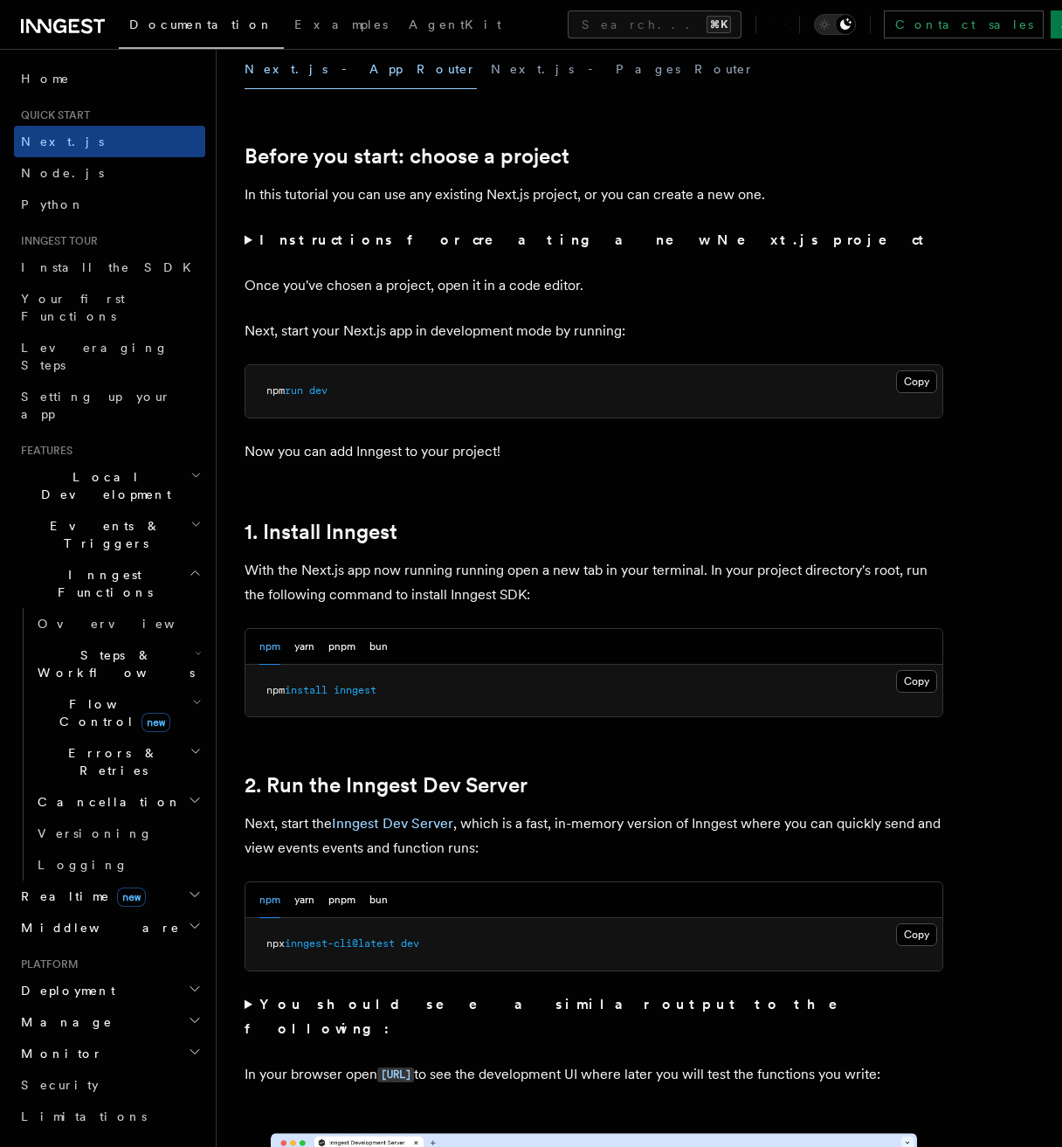
scroll to position [653, 0]
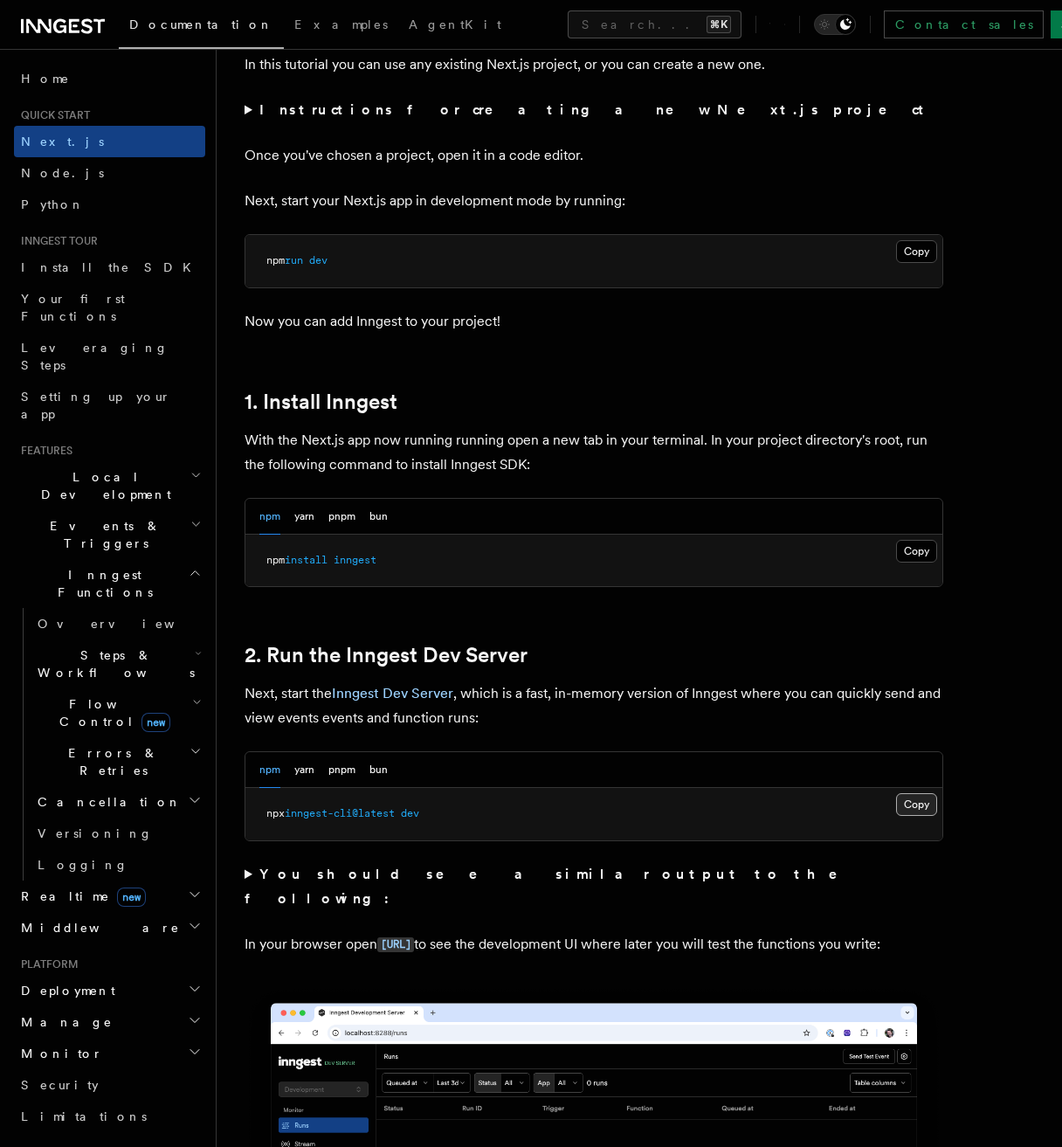
click at [906, 803] on button "Copy Copied" at bounding box center [916, 804] width 41 height 23
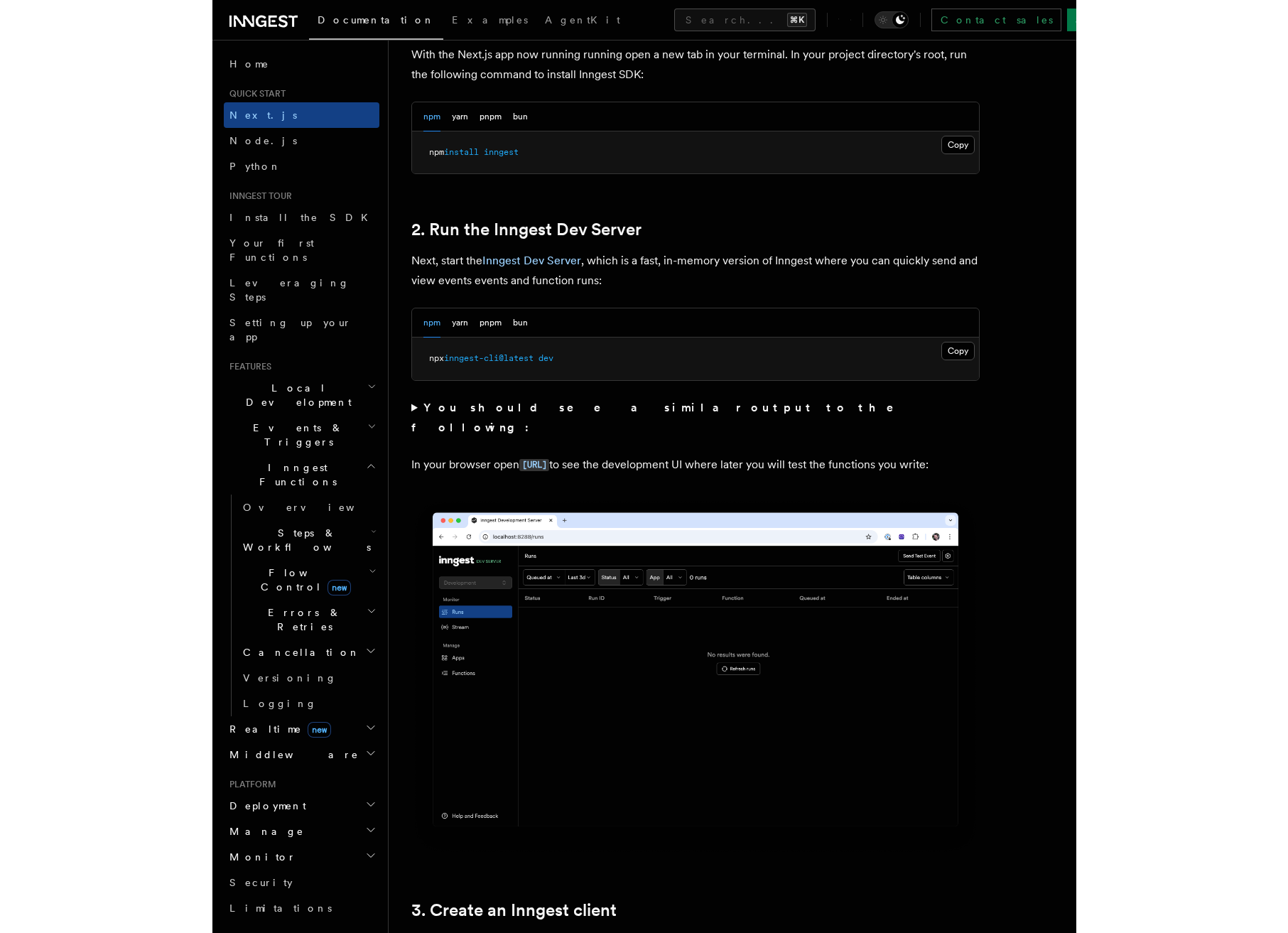
scroll to position [841, 0]
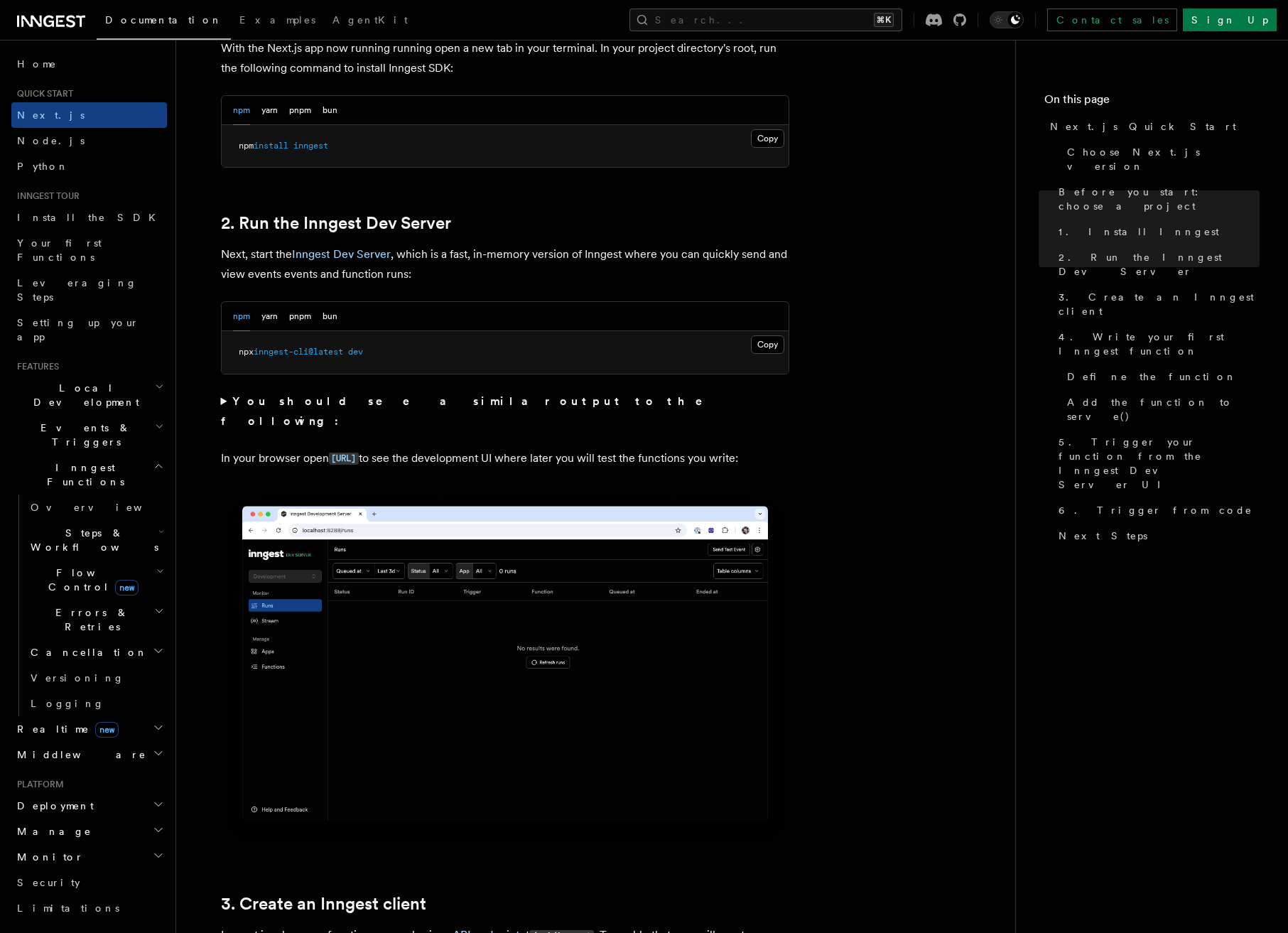
click at [75, 20] on icon at bounding box center [51, 21] width 68 height 17
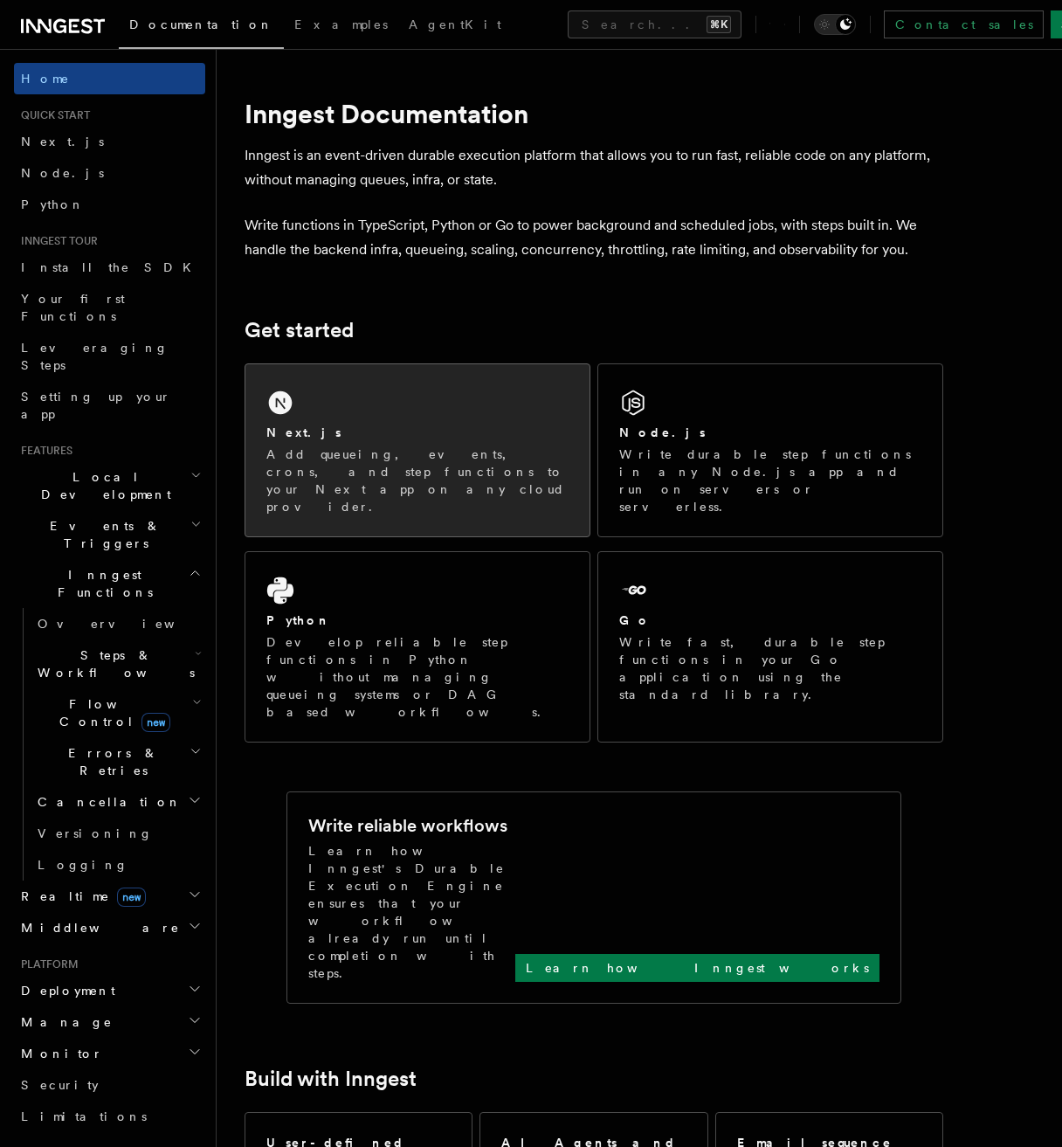
click at [524, 461] on p "Add queueing, events, crons, and step functions to your Next app on any cloud p…" at bounding box center [417, 481] width 302 height 70
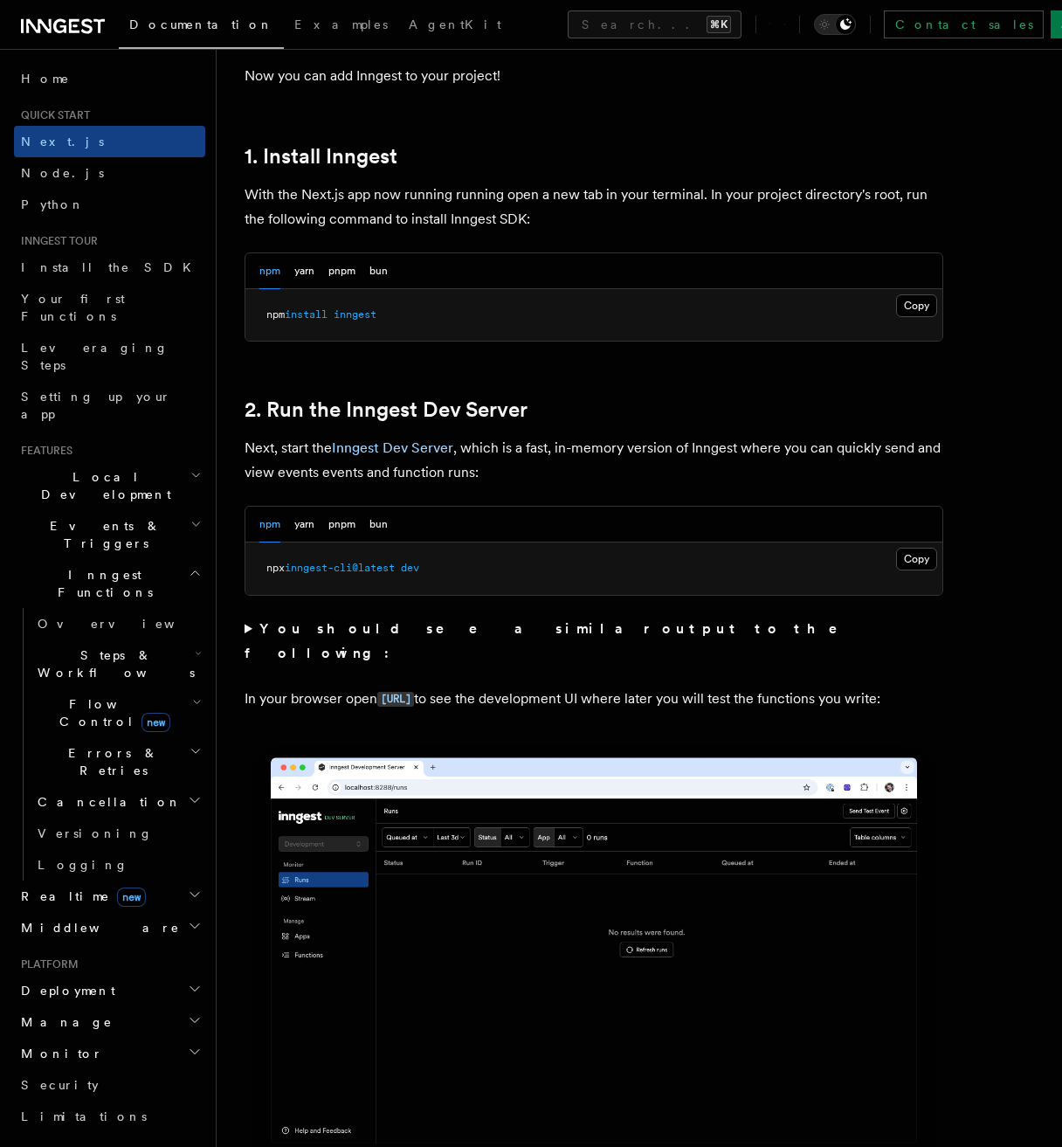
scroll to position [676, 0]
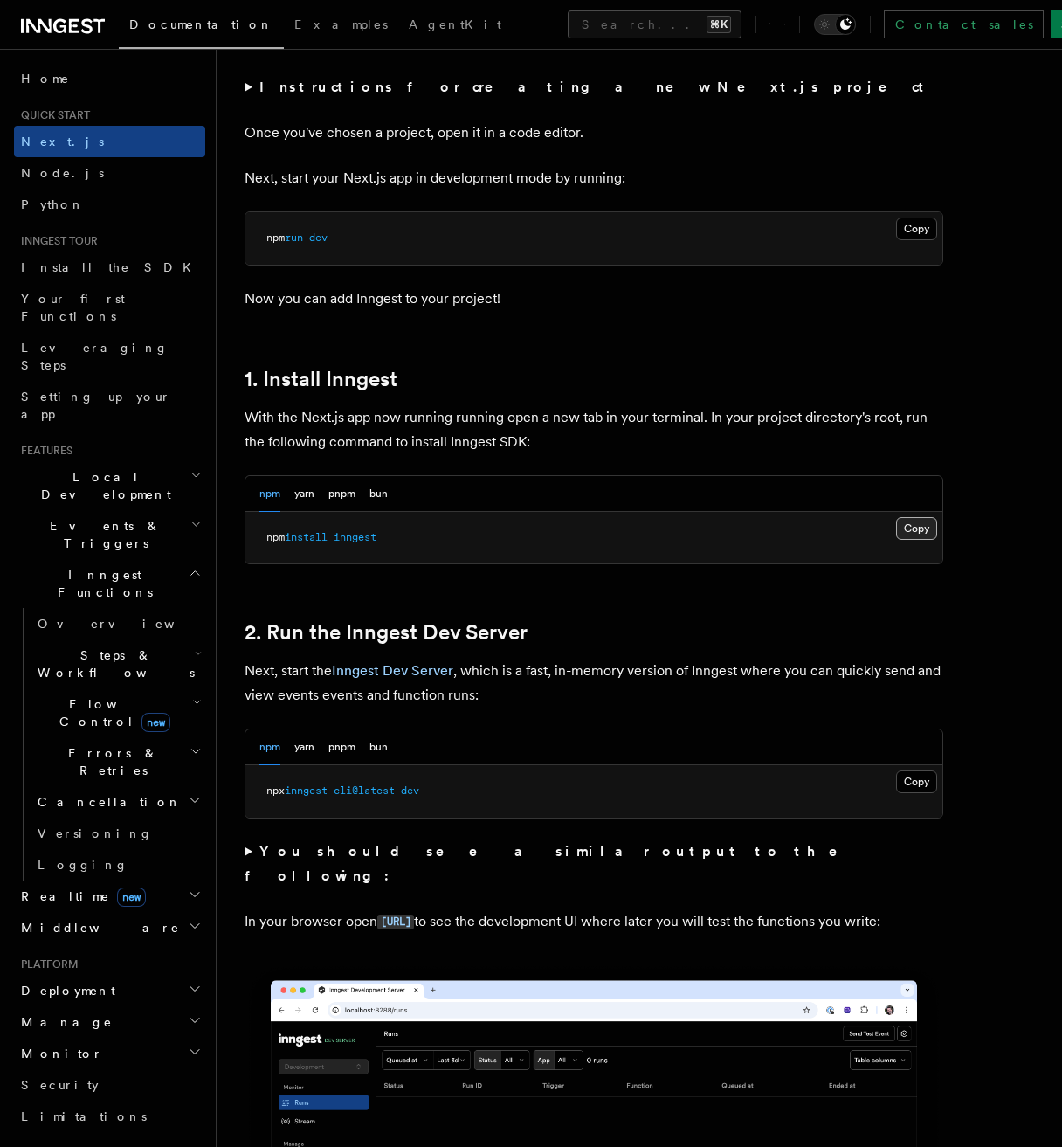
click at [936, 535] on button "Copy Copied" at bounding box center [916, 528] width 41 height 23
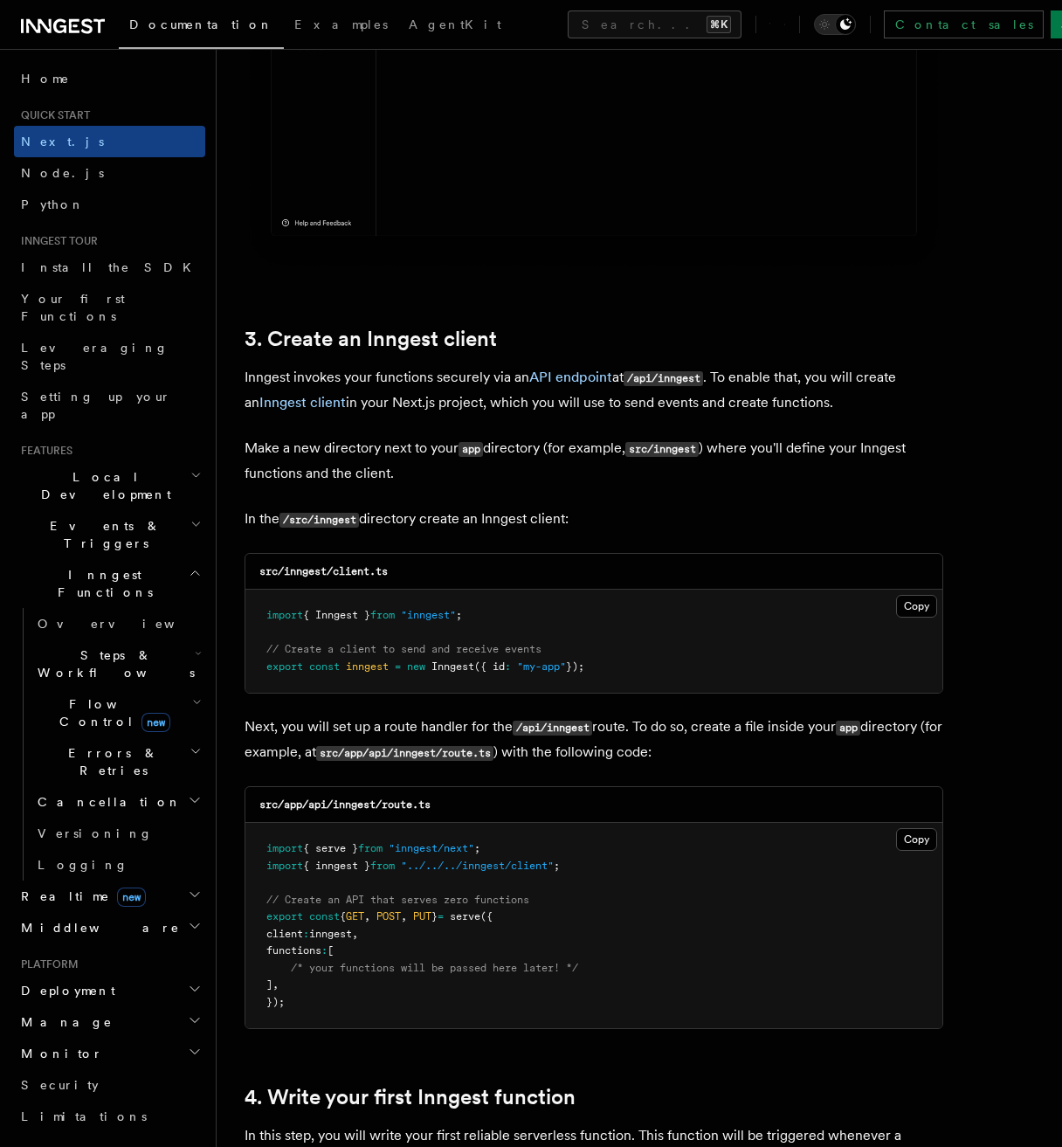
scroll to position [1826, 0]
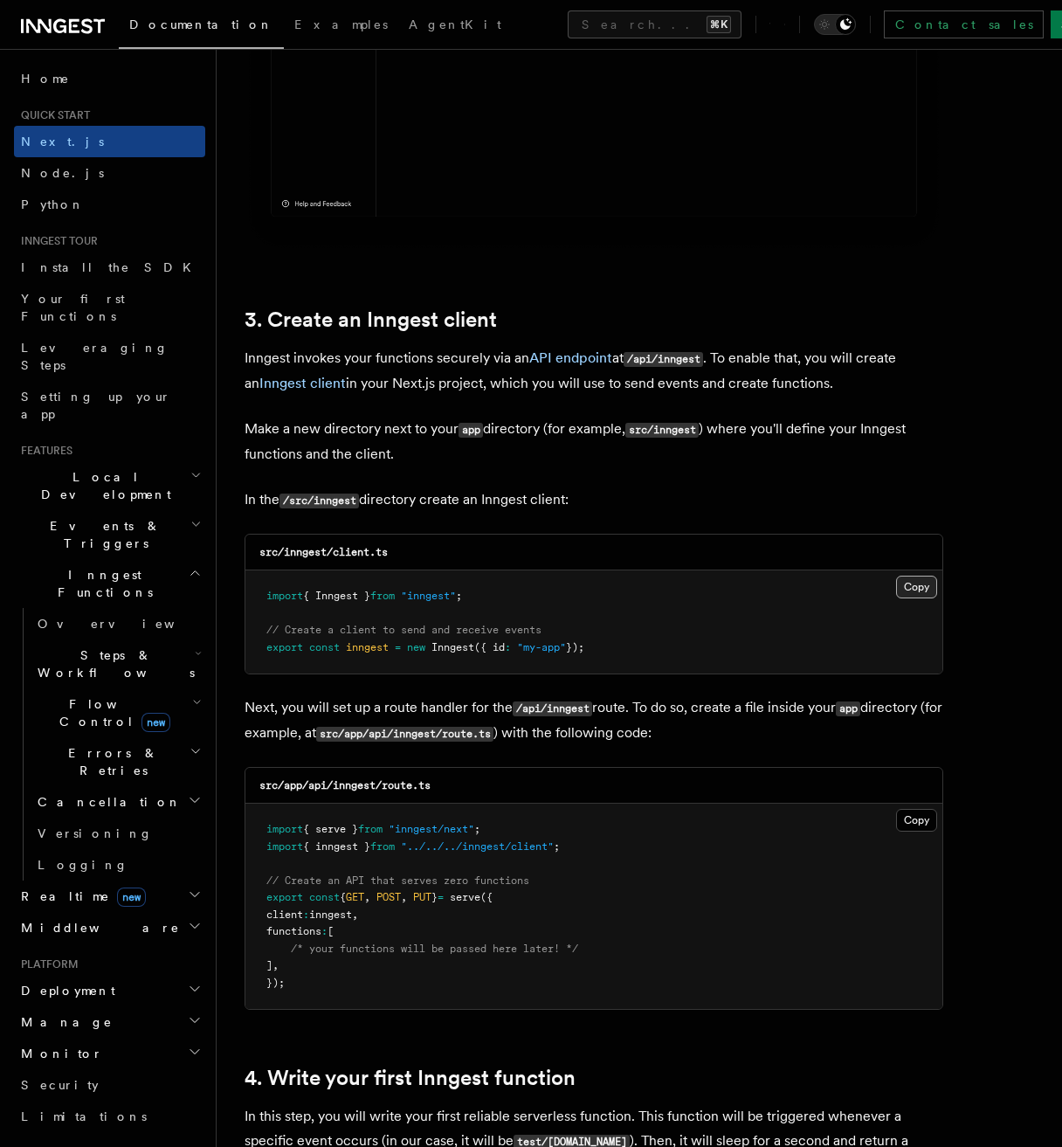
click at [903, 584] on button "Copy Copied" at bounding box center [916, 587] width 41 height 23
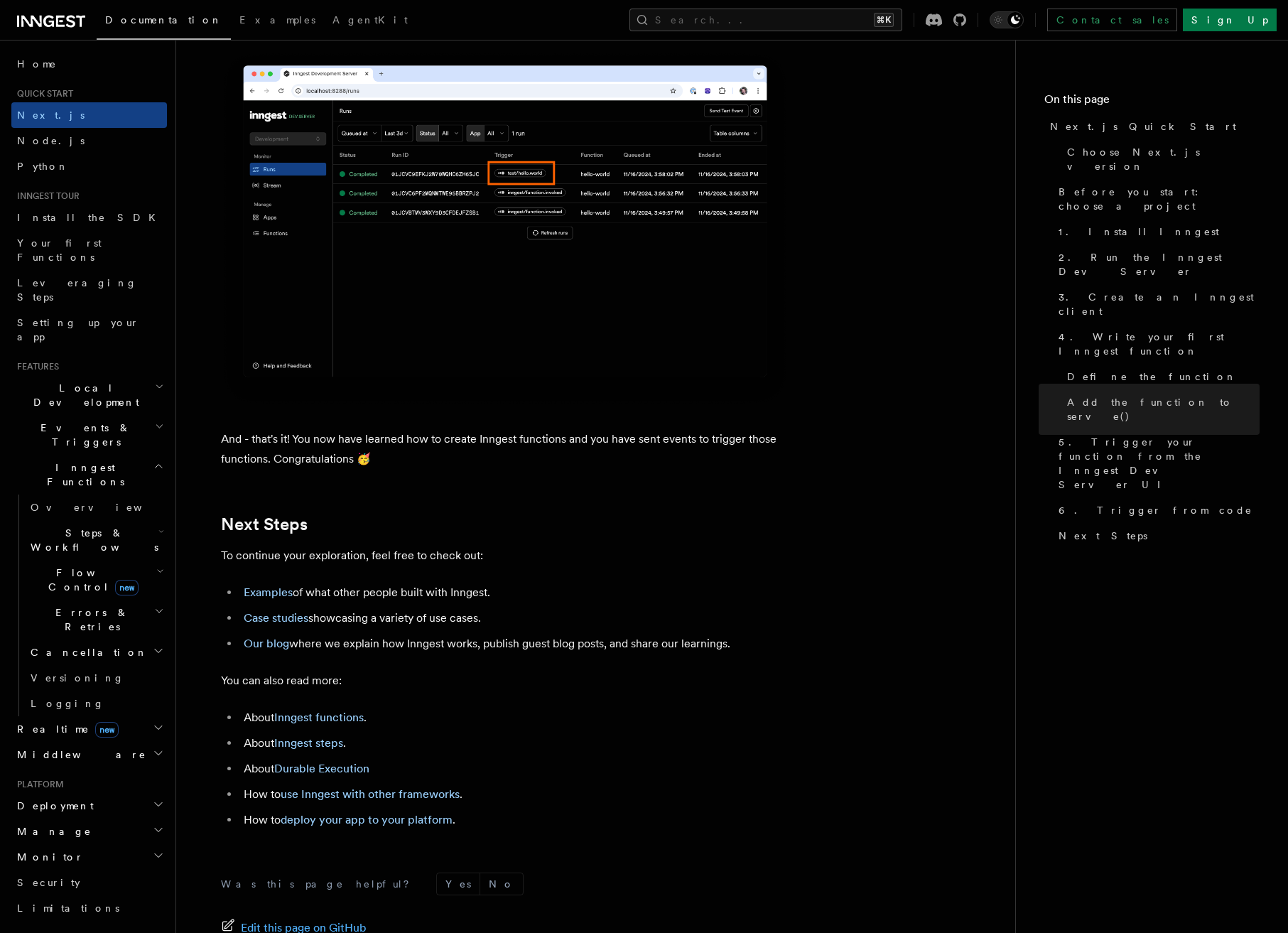
scroll to position [8638, 0]
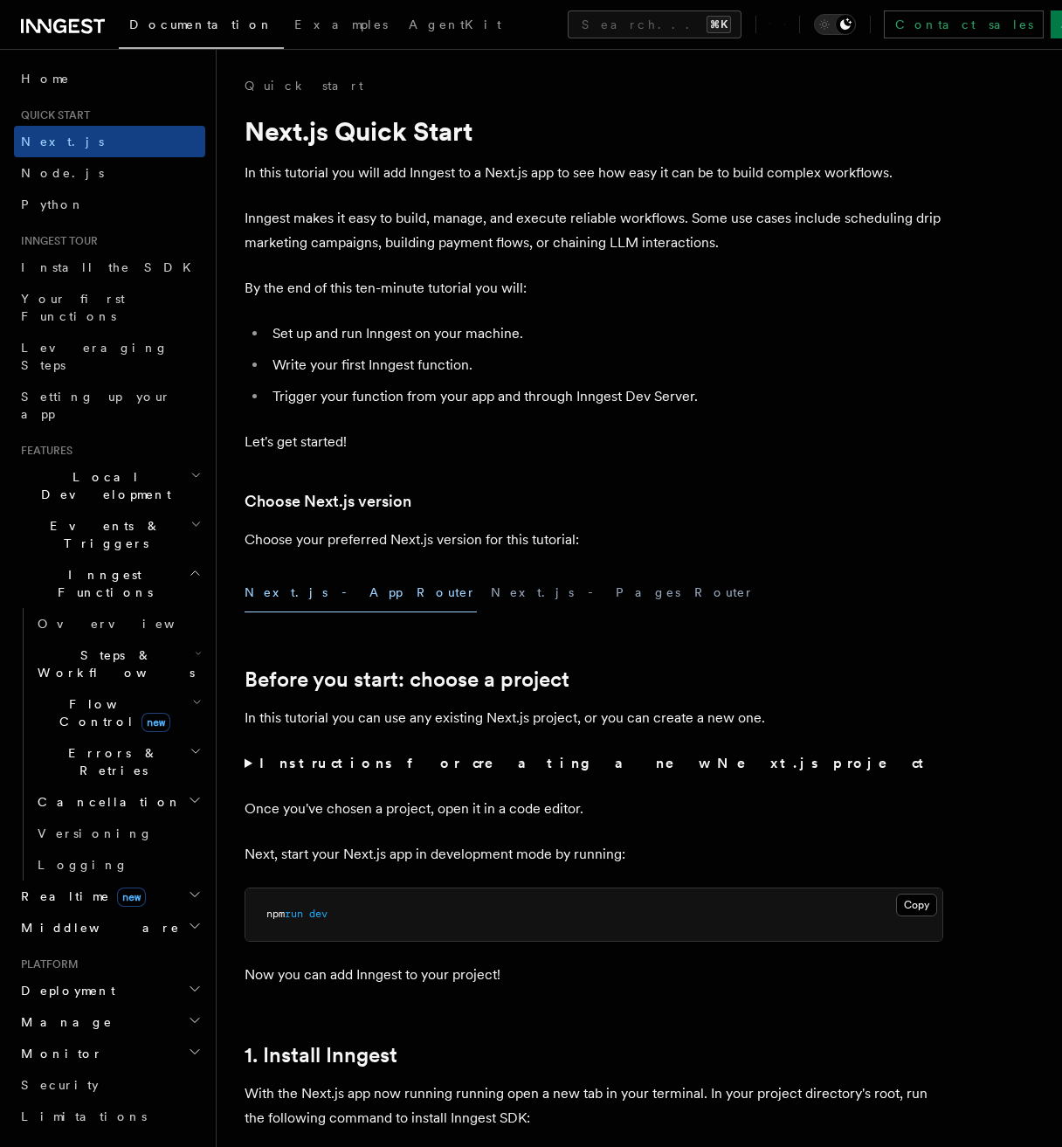
click at [458, 774] on summary "Instructions for creating a new Next.js project" at bounding box center [594, 763] width 699 height 24
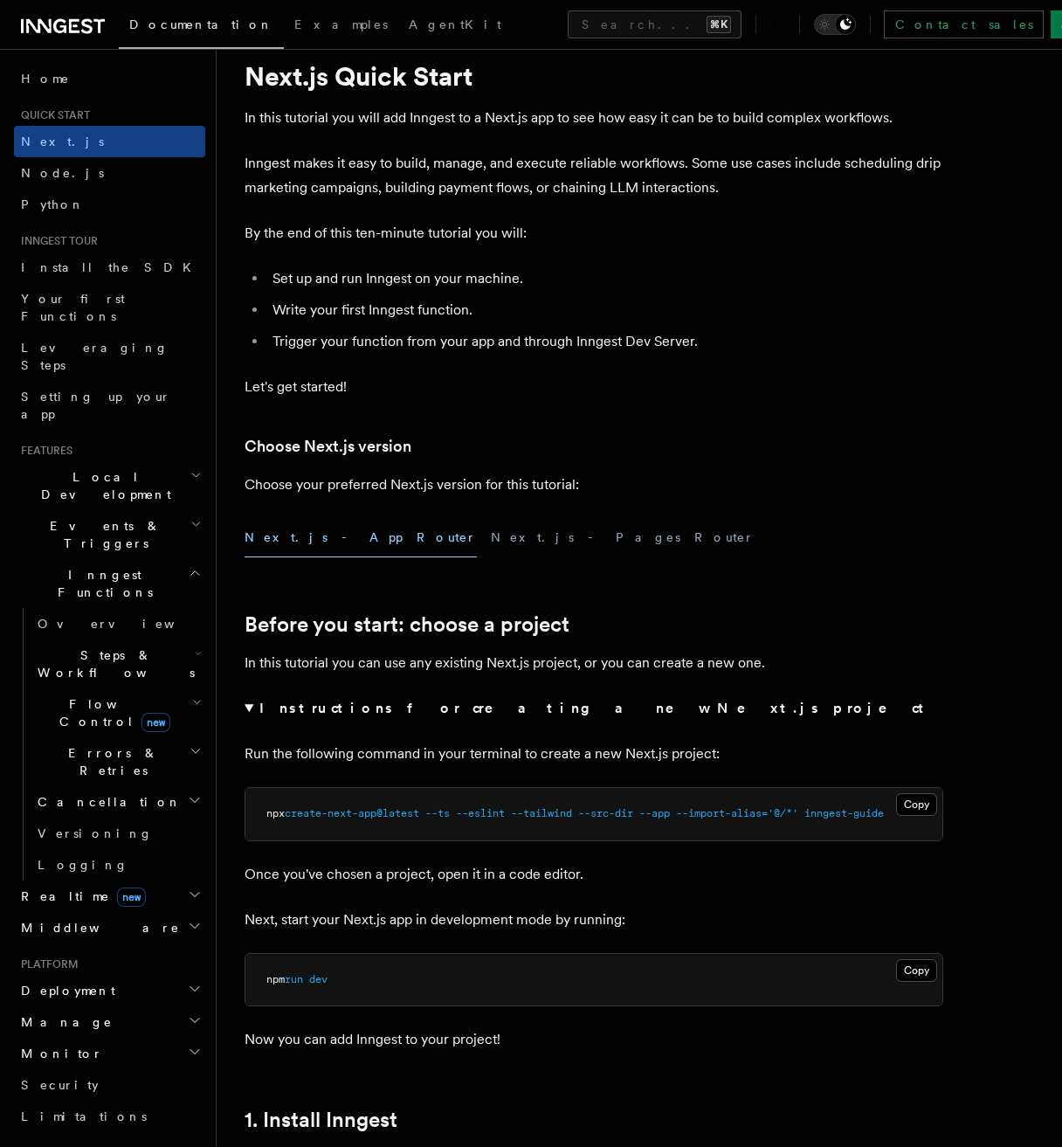
scroll to position [79, 0]
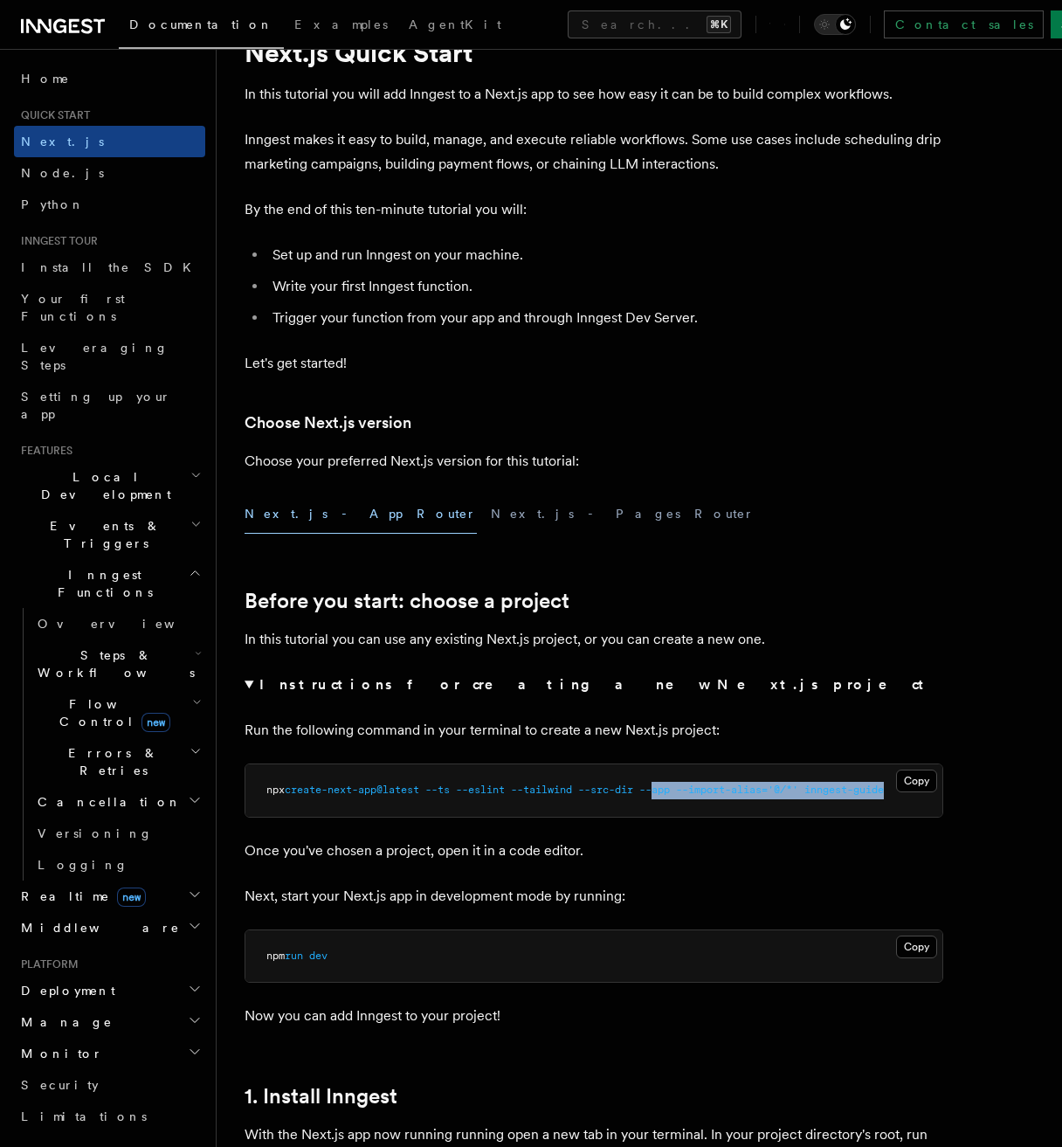
drag, startPoint x: 667, startPoint y: 785, endPoint x: 912, endPoint y: 798, distance: 244.9
click at [913, 798] on pre "npx create-next-app@latest --ts --eslint --tailwind --src-dir --app --import-al…" at bounding box center [593, 790] width 697 height 52
click at [841, 797] on pre "npx create-next-app@latest --ts --eslint --tailwind --src-dir --app --import-al…" at bounding box center [593, 790] width 697 height 52
drag, startPoint x: 831, startPoint y: 794, endPoint x: 938, endPoint y: 796, distance: 107.5
click at [938, 796] on pre "npx create-next-app@latest --ts --eslint --tailwind --src-dir --app --import-al…" at bounding box center [593, 790] width 697 height 52
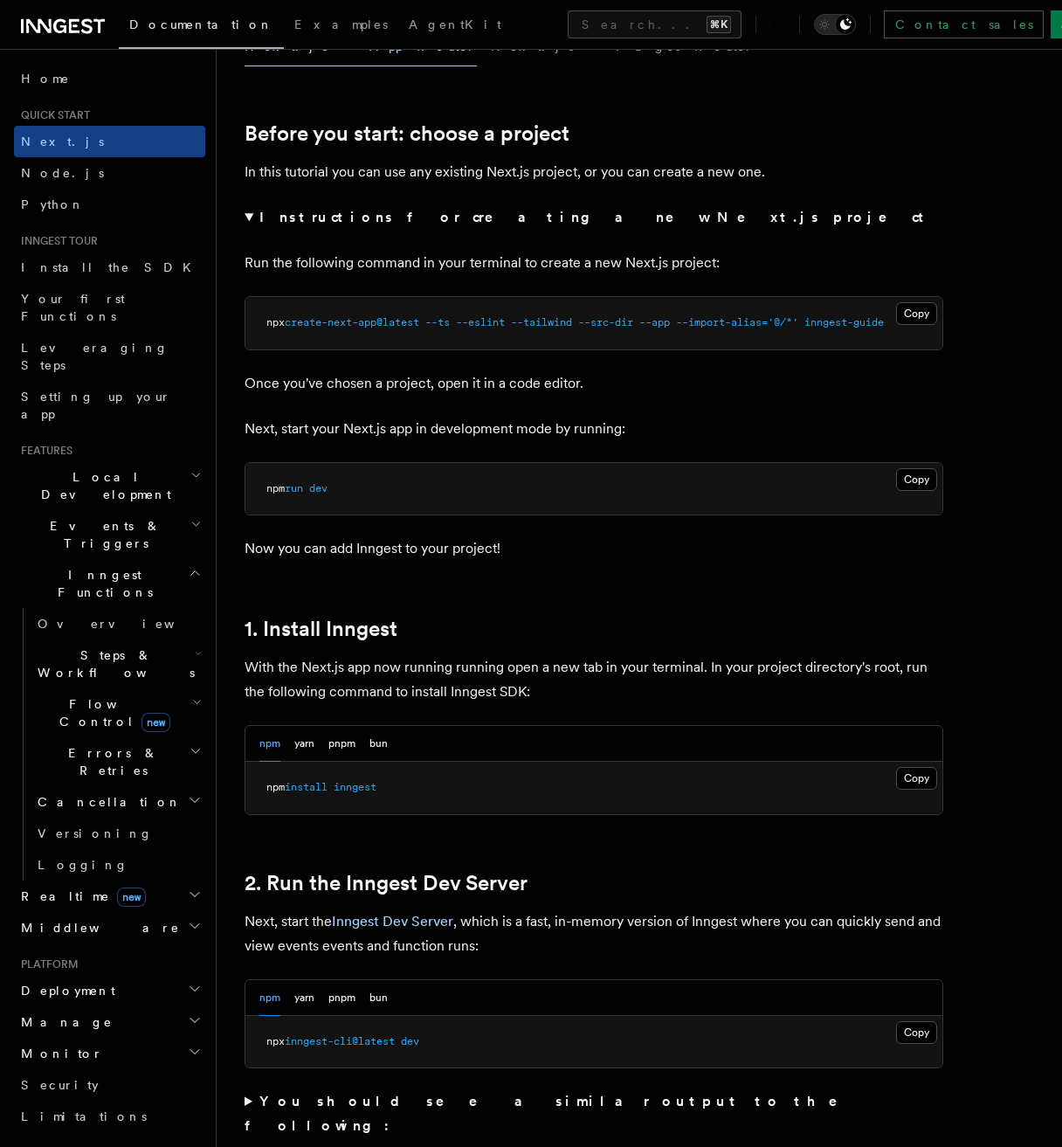
scroll to position [547, 0]
drag, startPoint x: 828, startPoint y: 323, endPoint x: 995, endPoint y: 331, distance: 167.0
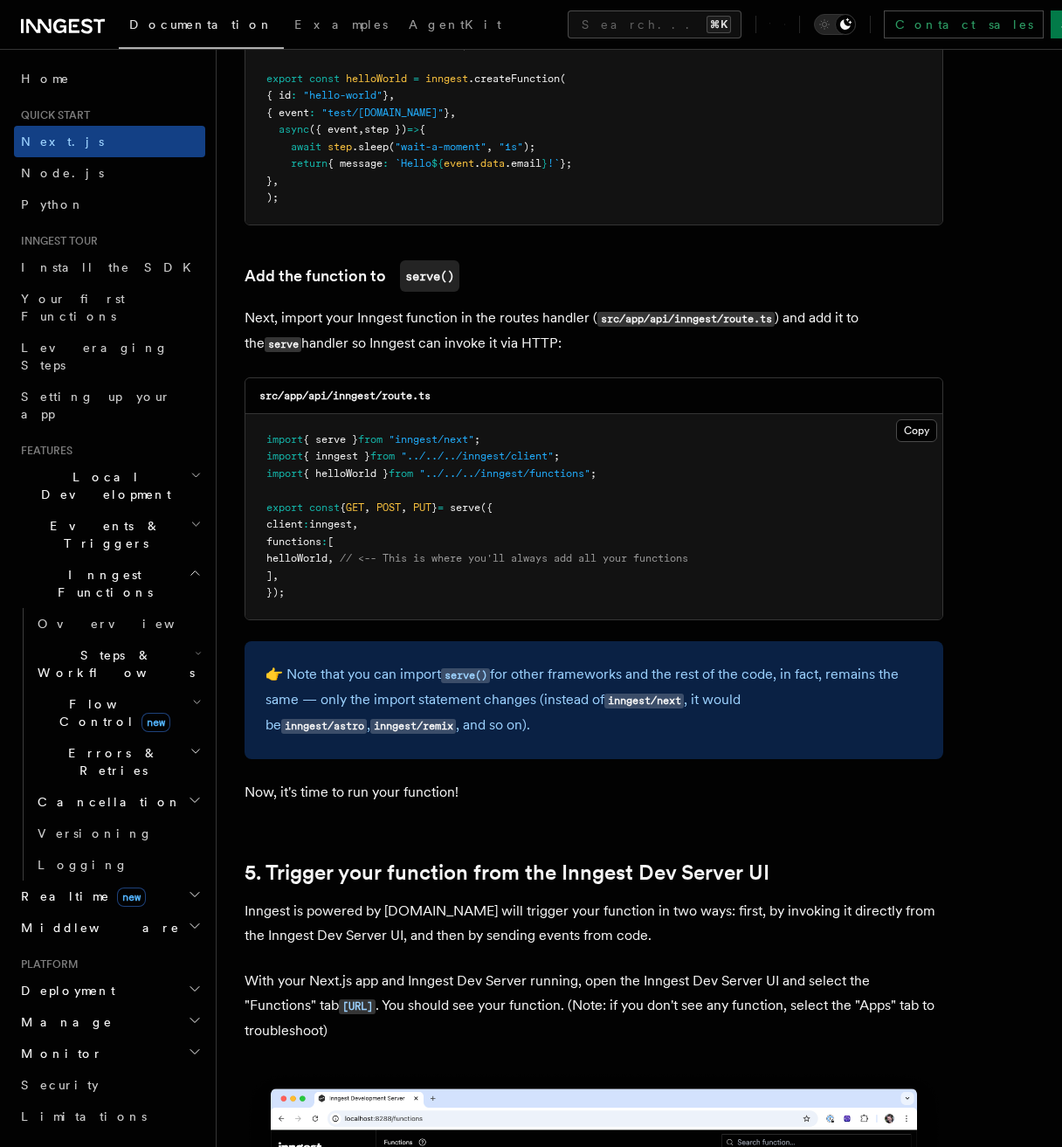
scroll to position [3983, 0]
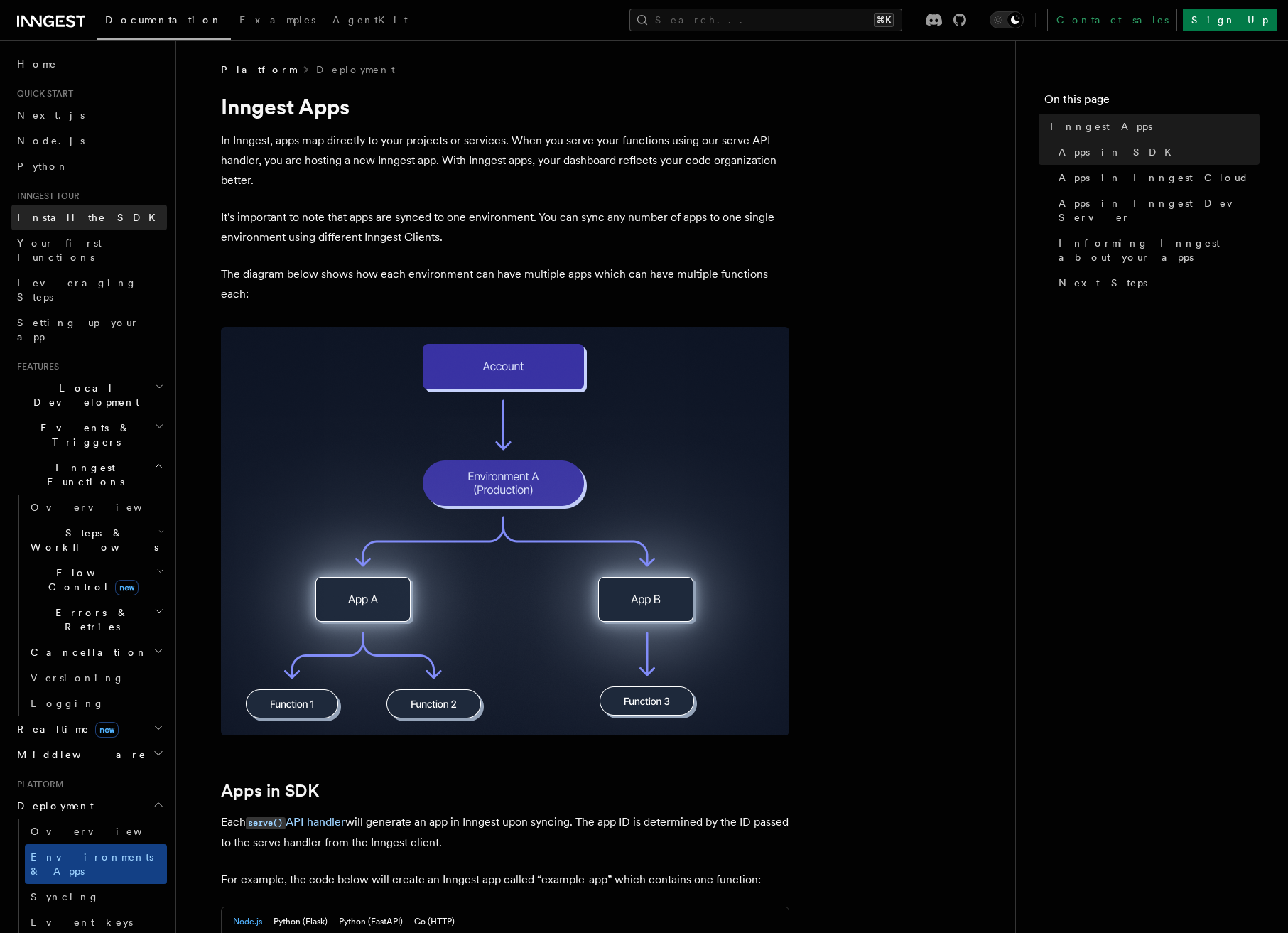
click at [63, 216] on span "Install the SDK" at bounding box center [90, 217] width 147 height 11
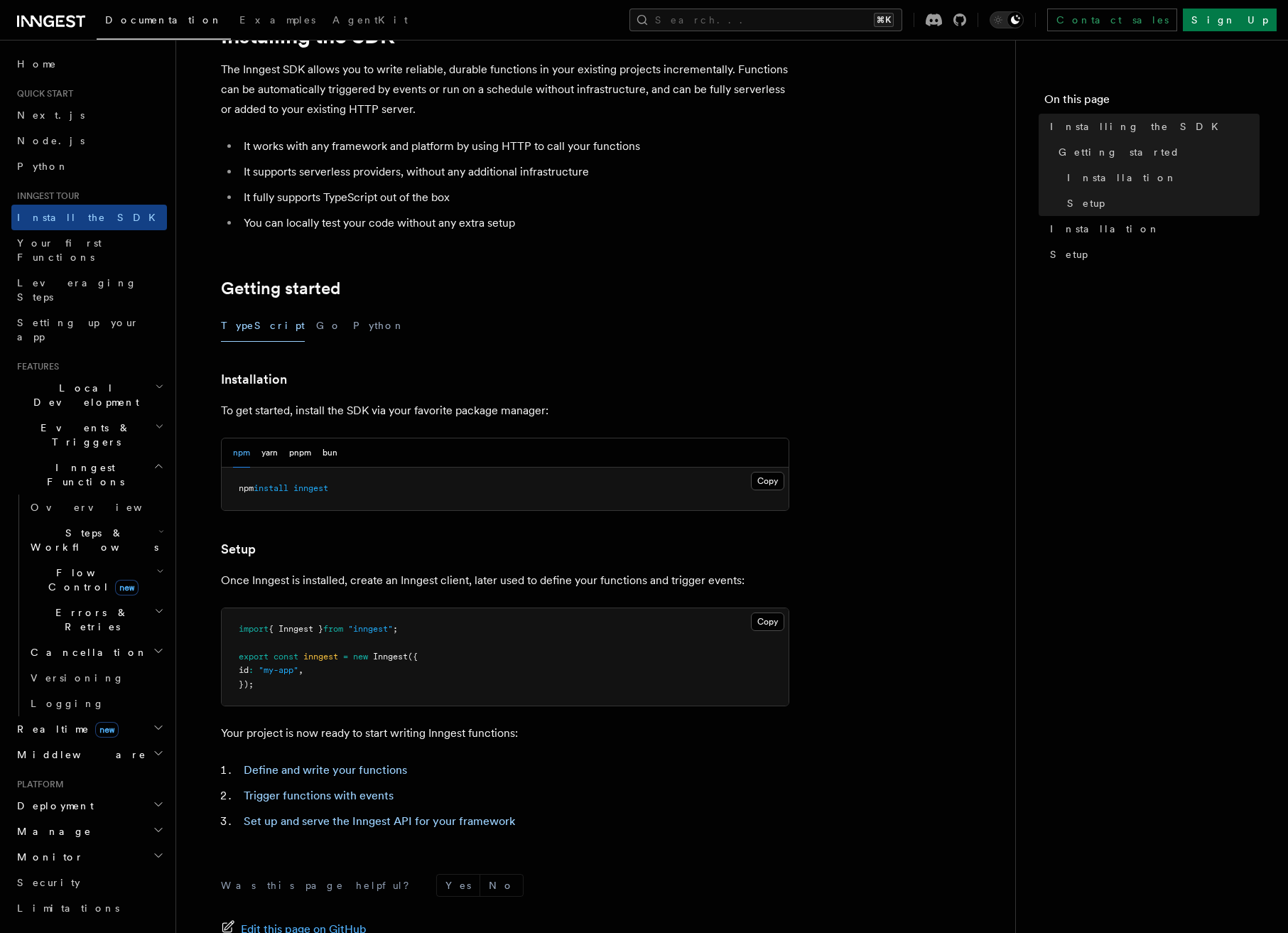
scroll to position [184, 0]
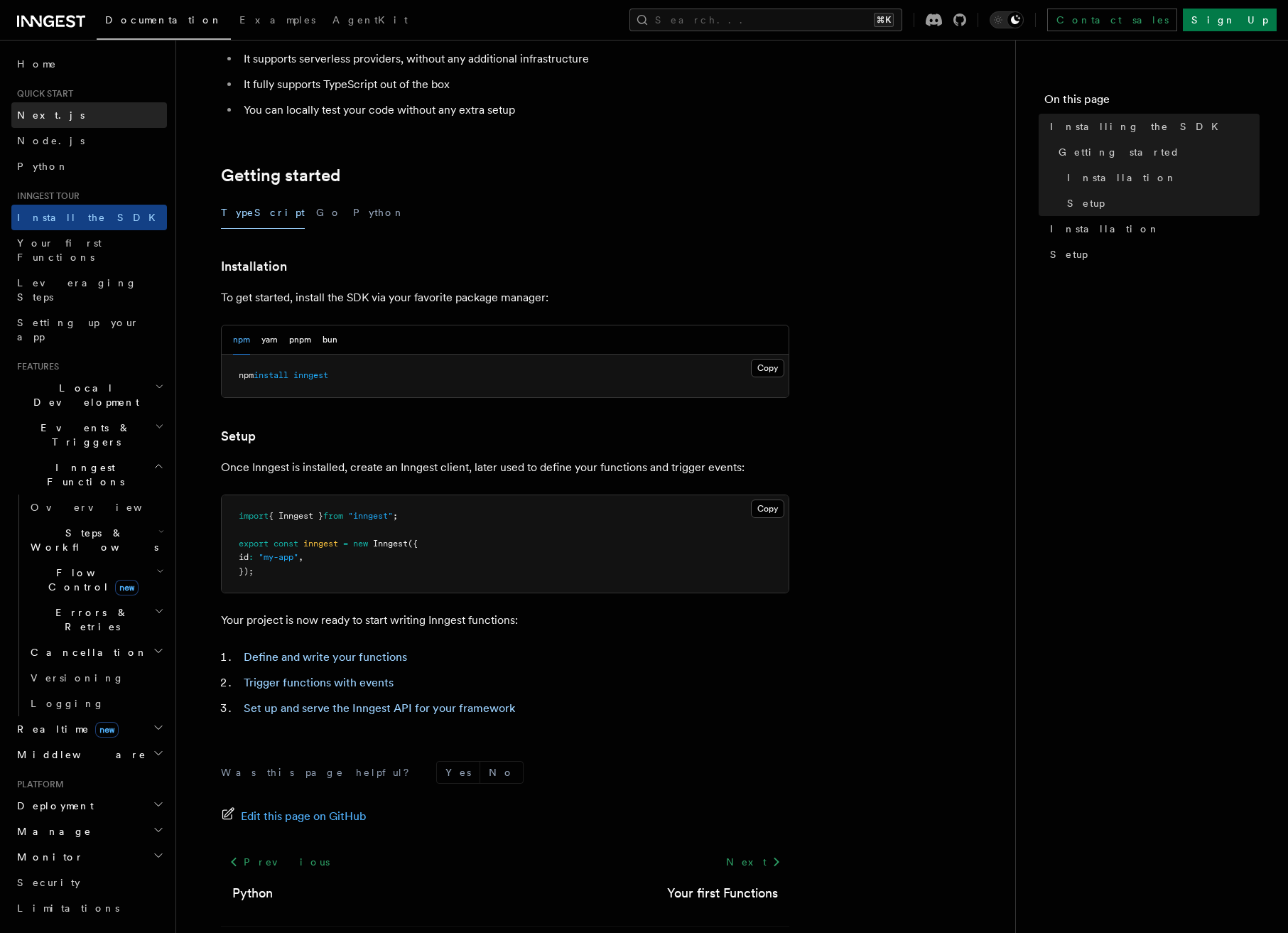
click at [37, 110] on span "Next.js" at bounding box center [50, 116] width 67 height 11
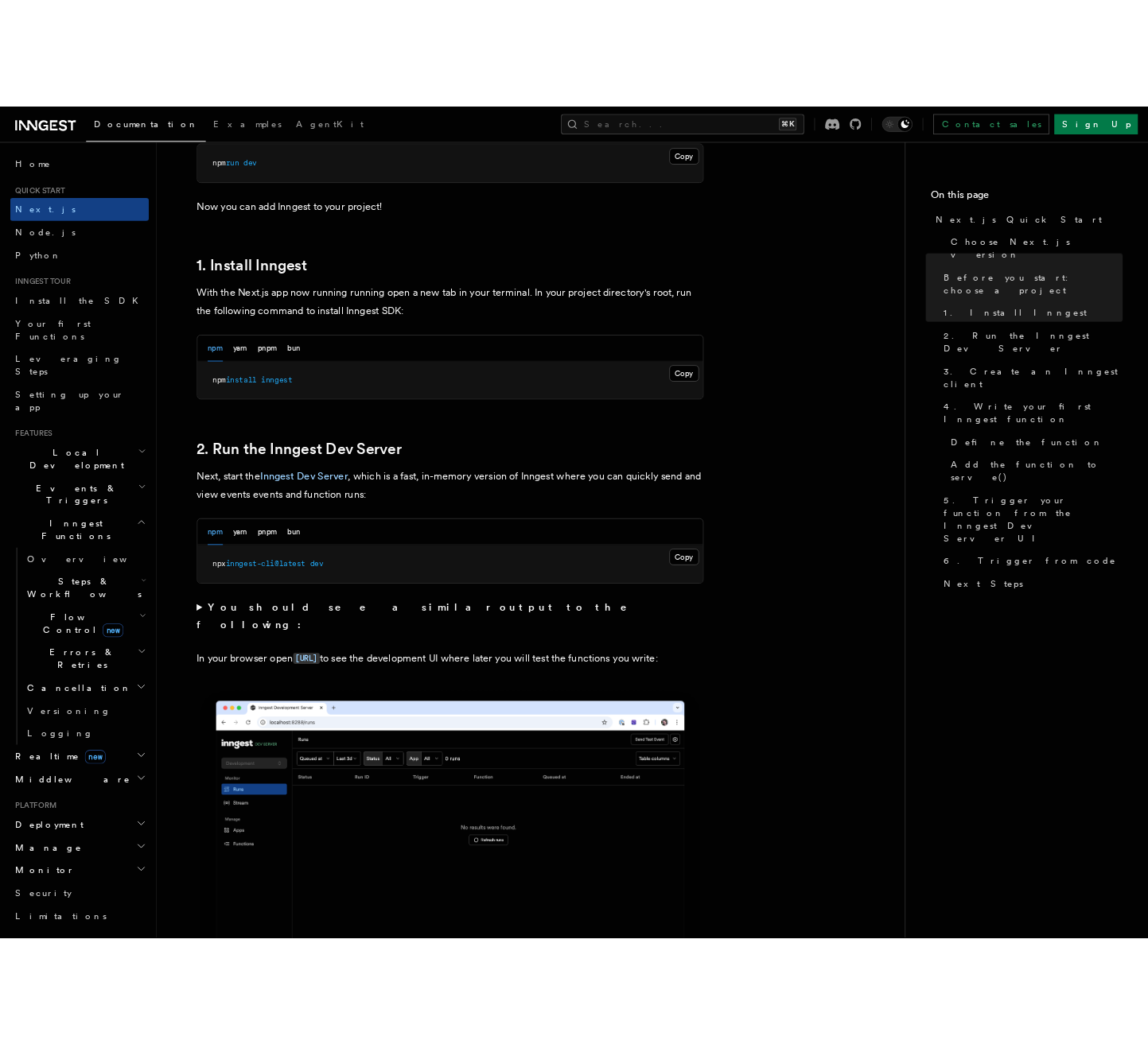
scroll to position [765, 0]
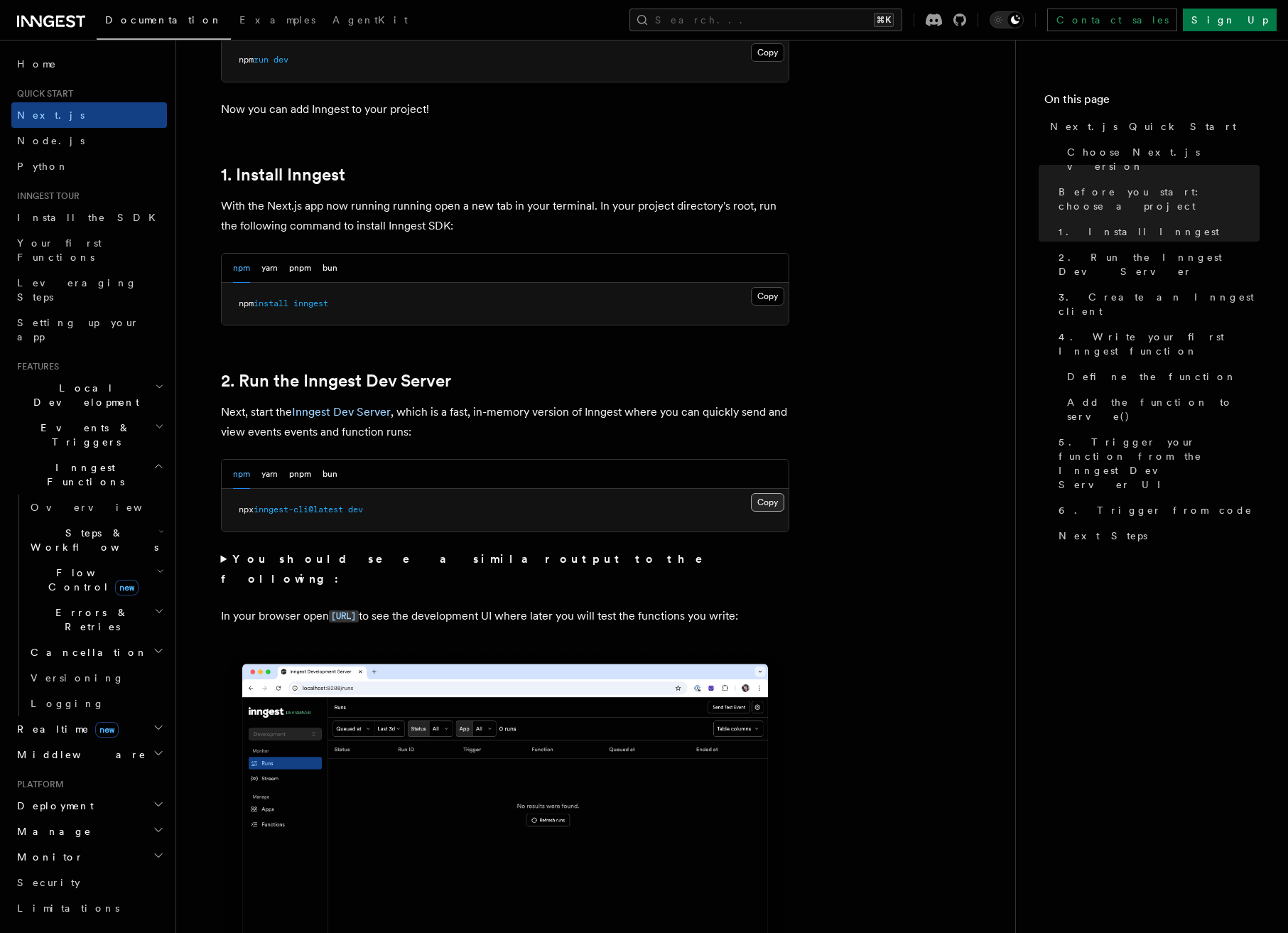
click at [768, 502] on button "Copy Copied" at bounding box center [767, 502] width 33 height 19
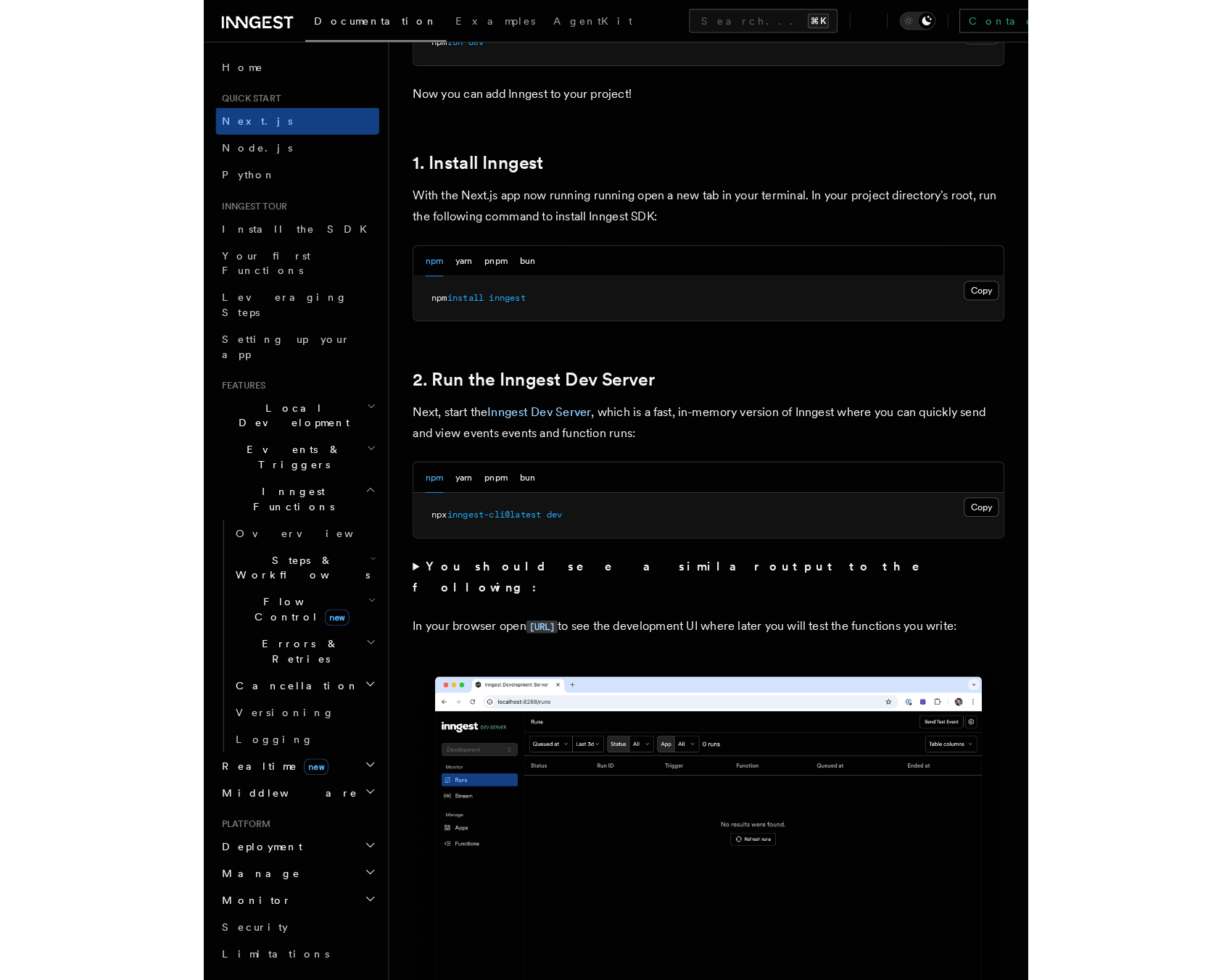
scroll to position [738, 0]
